Goal: Information Seeking & Learning: Learn about a topic

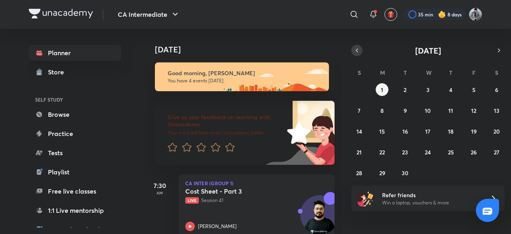
click at [356, 51] on icon "button" at bounding box center [357, 50] width 6 height 7
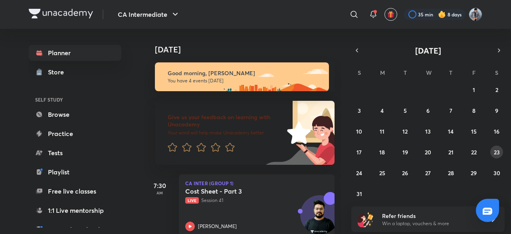
click at [495, 149] on abbr "23" at bounding box center [497, 152] width 6 height 8
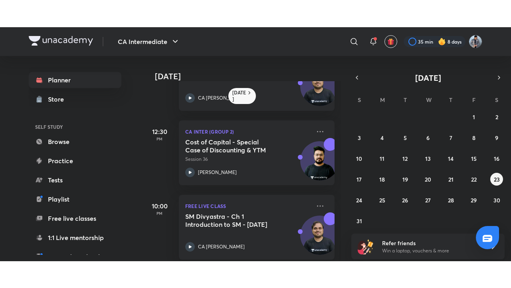
scroll to position [130, 0]
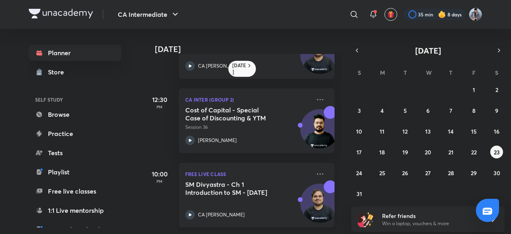
click at [238, 195] on div "SM Divyastra - Ch 1 Introduction to SM - [DATE] CA [PERSON_NAME]" at bounding box center [247, 199] width 125 height 39
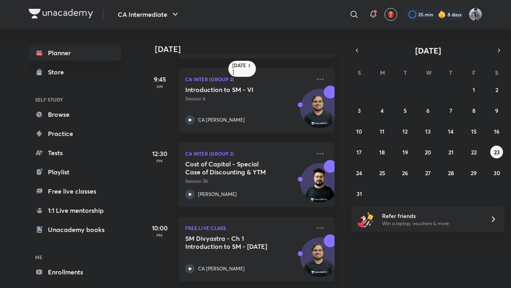
scroll to position [76, 0]
